Goal: Contribute content: Add original content to the website for others to see

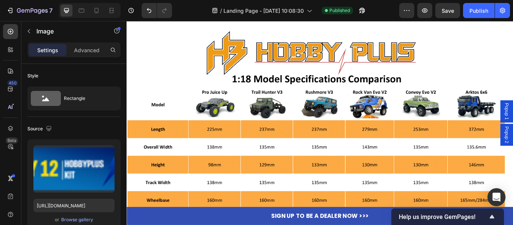
scroll to position [38, 0]
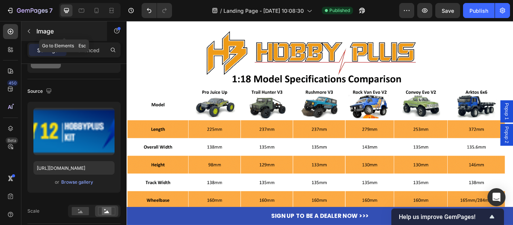
click at [31, 30] on icon "button" at bounding box center [29, 31] width 6 height 6
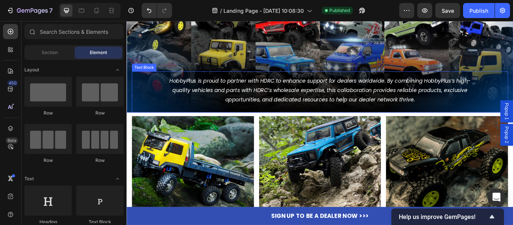
scroll to position [338, 0]
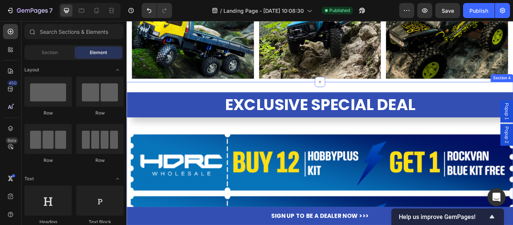
click at [304, 173] on img at bounding box center [352, 186] width 451 height 73
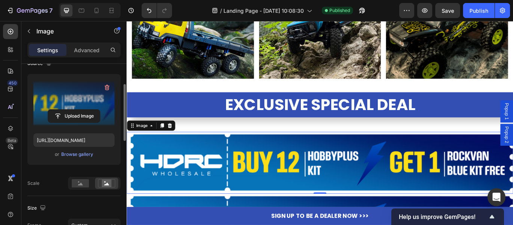
scroll to position [0, 0]
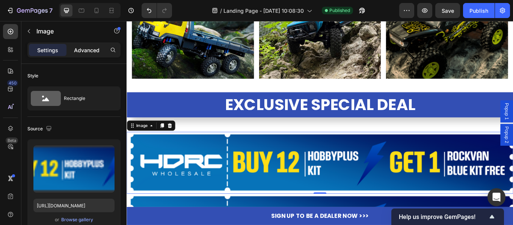
click at [85, 48] on p "Advanced" at bounding box center [87, 50] width 26 height 8
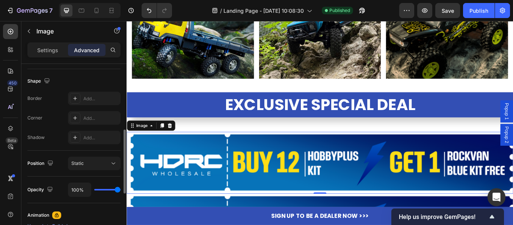
scroll to position [339, 0]
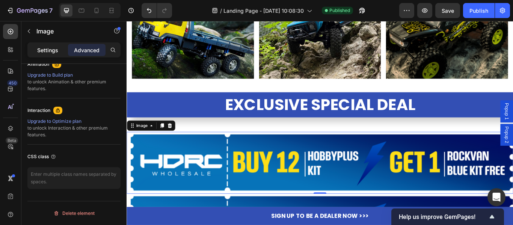
click at [50, 50] on p "Settings" at bounding box center [47, 50] width 21 height 8
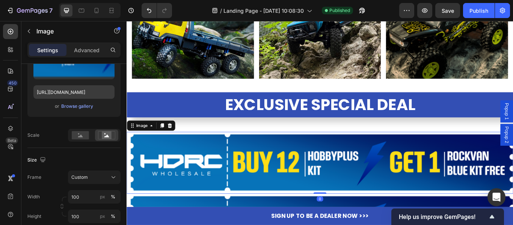
scroll to position [0, 0]
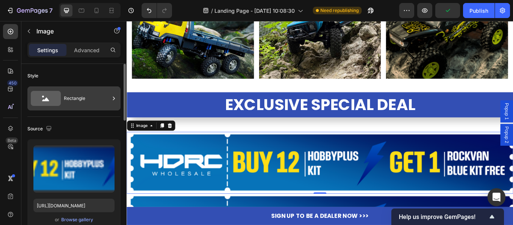
click at [110, 98] on div "Rectangle" at bounding box center [73, 98] width 93 height 24
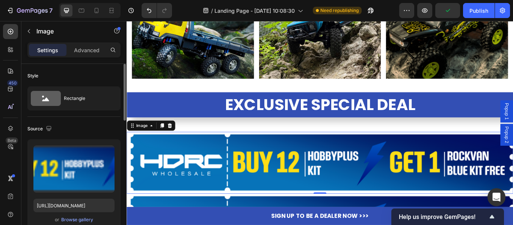
click at [94, 124] on div "Source" at bounding box center [73, 129] width 93 height 12
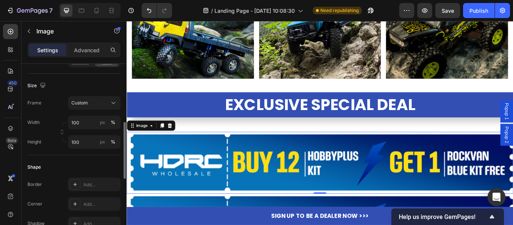
scroll to position [263, 0]
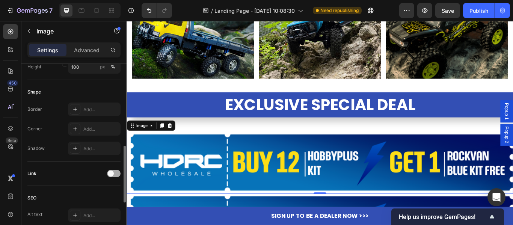
click at [113, 173] on span at bounding box center [111, 174] width 6 height 6
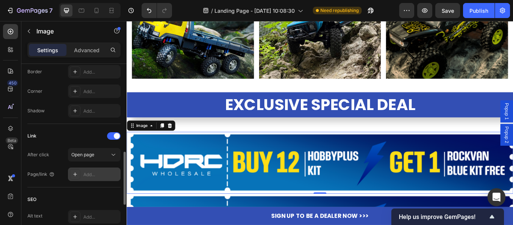
click at [95, 171] on div "Add..." at bounding box center [100, 174] width 35 height 7
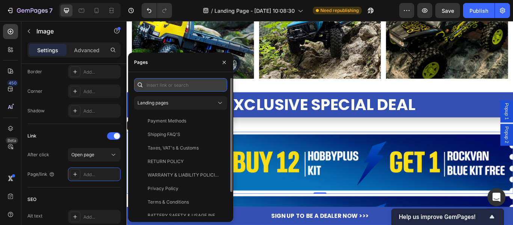
click at [169, 85] on input "text" at bounding box center [180, 85] width 93 height 14
paste input "[URL][DOMAIN_NAME]"
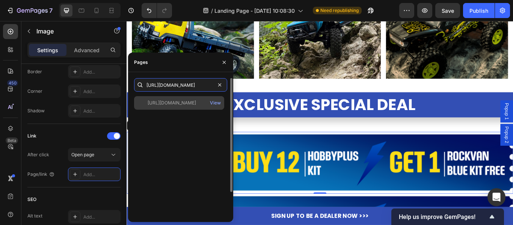
type input "[URL][DOMAIN_NAME]"
click at [186, 107] on div "[URL][DOMAIN_NAME] View" at bounding box center [179, 103] width 90 height 14
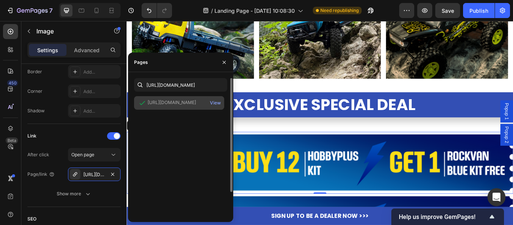
scroll to position [0, 0]
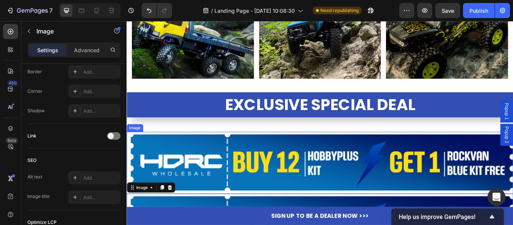
scroll to position [413, 0]
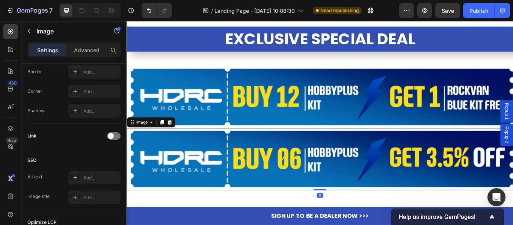
click at [315, 184] on img at bounding box center [352, 182] width 451 height 73
click at [111, 140] on div "Link" at bounding box center [73, 136] width 93 height 12
click at [115, 134] on div at bounding box center [114, 136] width 14 height 8
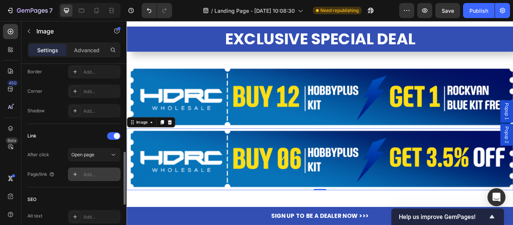
click at [85, 174] on div "Add..." at bounding box center [100, 174] width 35 height 7
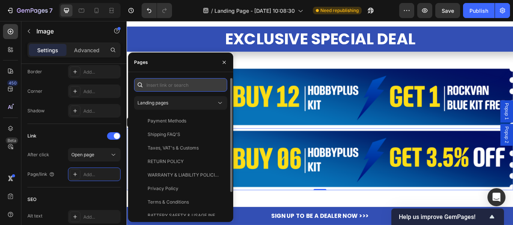
click at [167, 89] on input "text" at bounding box center [180, 85] width 93 height 14
paste input "[URL][DOMAIN_NAME]"
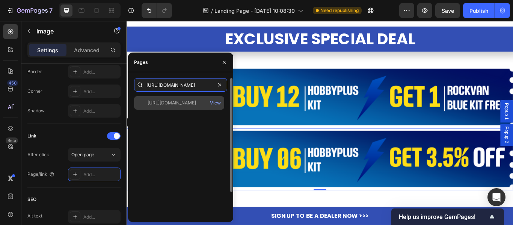
type input "[URL][DOMAIN_NAME]"
click at [175, 99] on div "[URL][DOMAIN_NAME] View" at bounding box center [179, 103] width 90 height 14
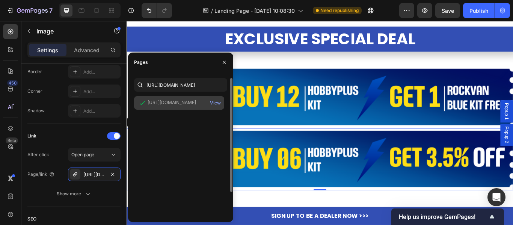
scroll to position [0, 0]
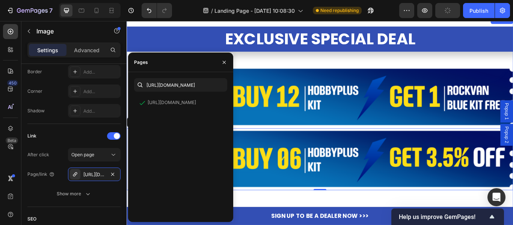
click at [337, 225] on div "EXCLUSIVE SPECIAL DEAL Heading Image Image 0 Row" at bounding box center [352, 131] width 451 height 208
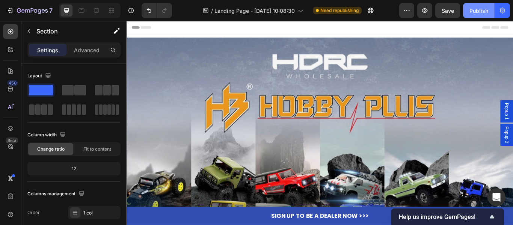
drag, startPoint x: 475, startPoint y: 9, endPoint x: 337, endPoint y: 151, distance: 198.0
click at [475, 9] on div "Publish" at bounding box center [479, 11] width 19 height 8
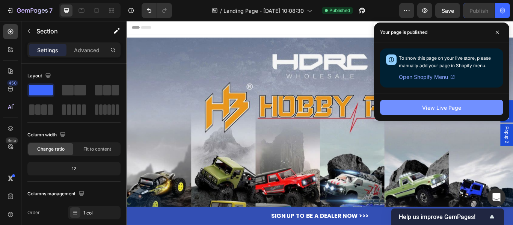
click at [446, 104] on div "View Live Page" at bounding box center [441, 108] width 39 height 8
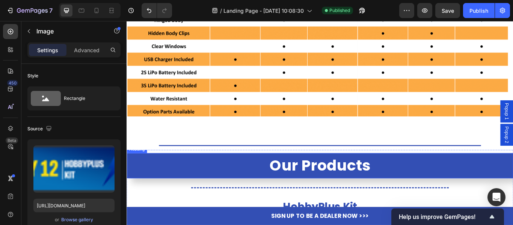
scroll to position [1767, 0]
